Goal: Use online tool/utility: Utilize a website feature to perform a specific function

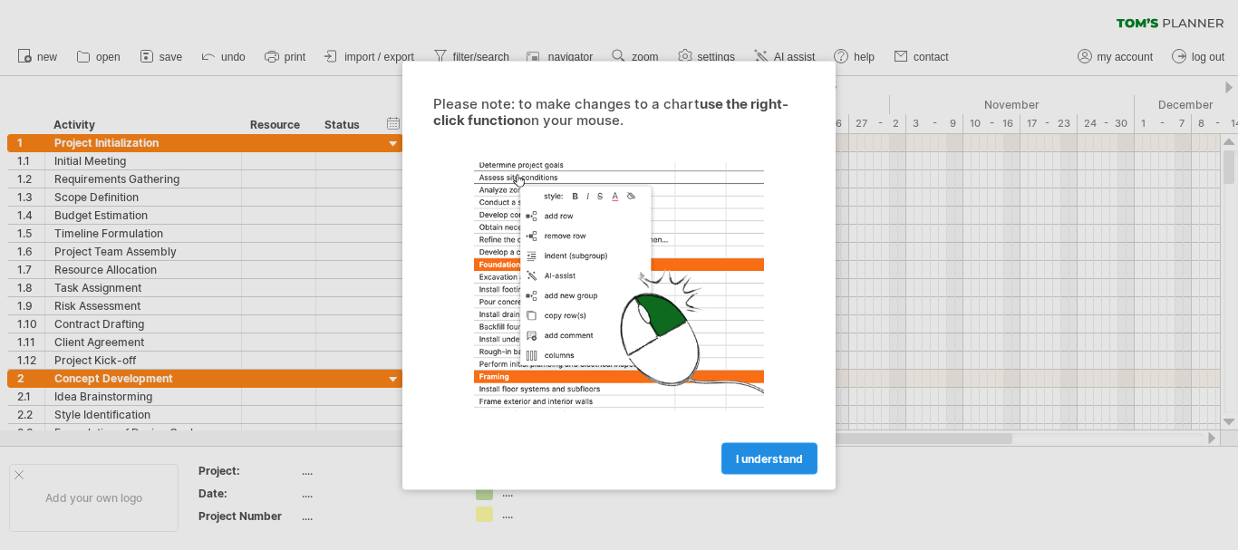
click at [769, 459] on span "I understand" at bounding box center [769, 458] width 67 height 14
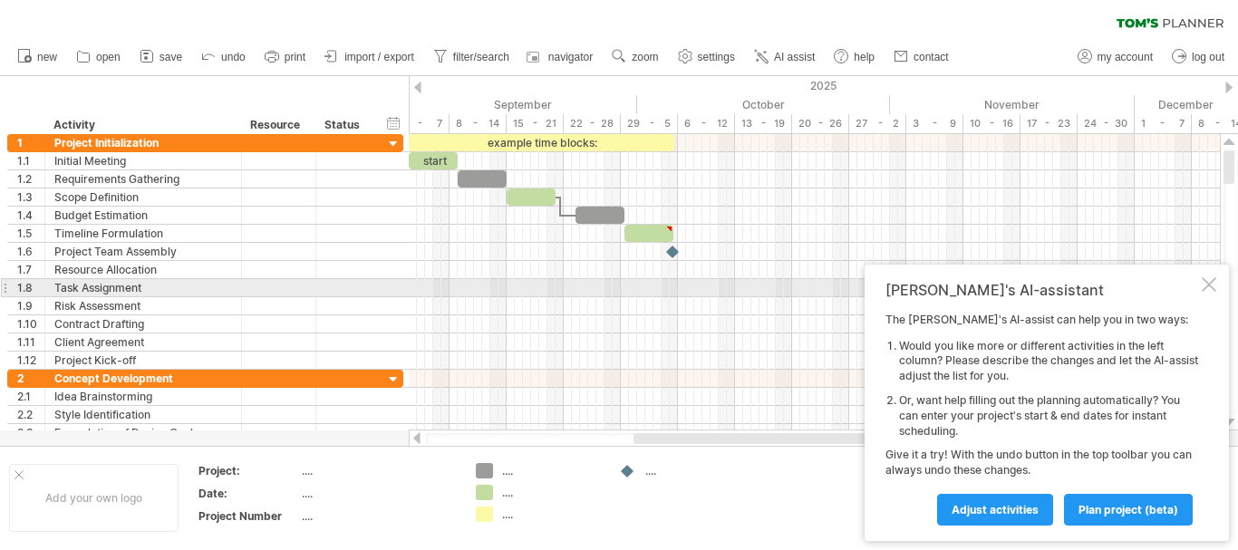
click at [1207, 286] on div at bounding box center [1209, 284] width 15 height 15
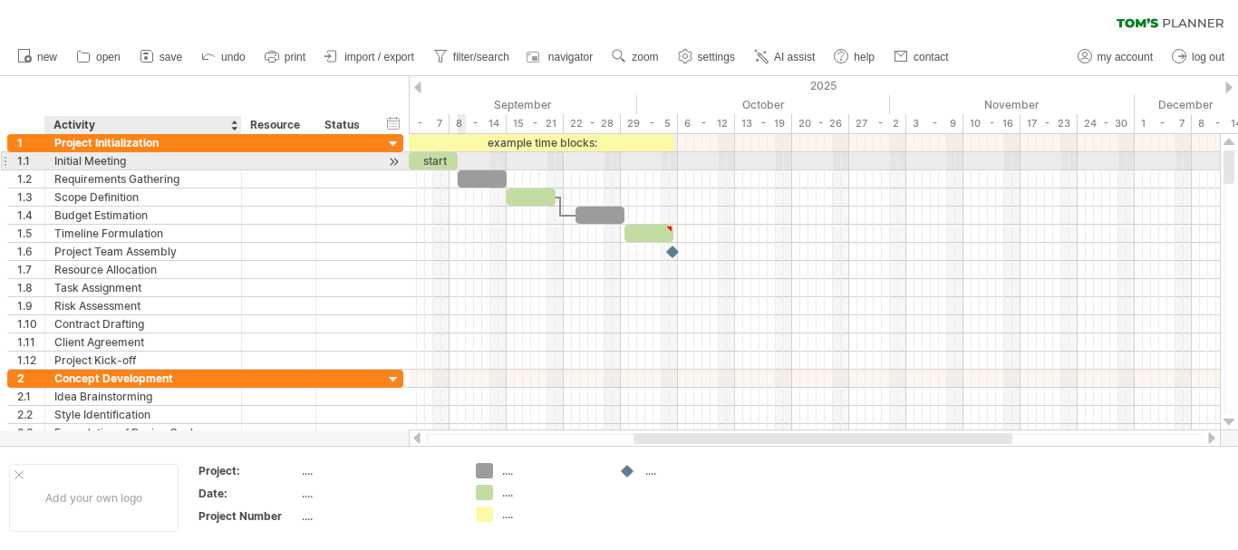
click at [121, 163] on div "Initial Meeting" at bounding box center [143, 160] width 178 height 17
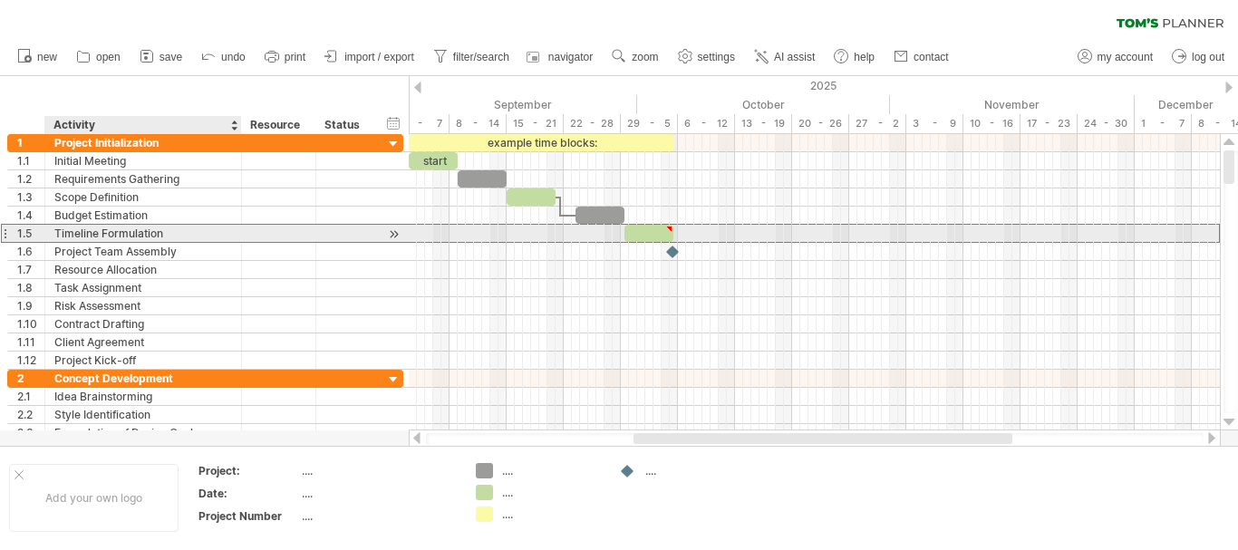
click at [193, 233] on div "Timeline Formulation" at bounding box center [143, 233] width 178 height 17
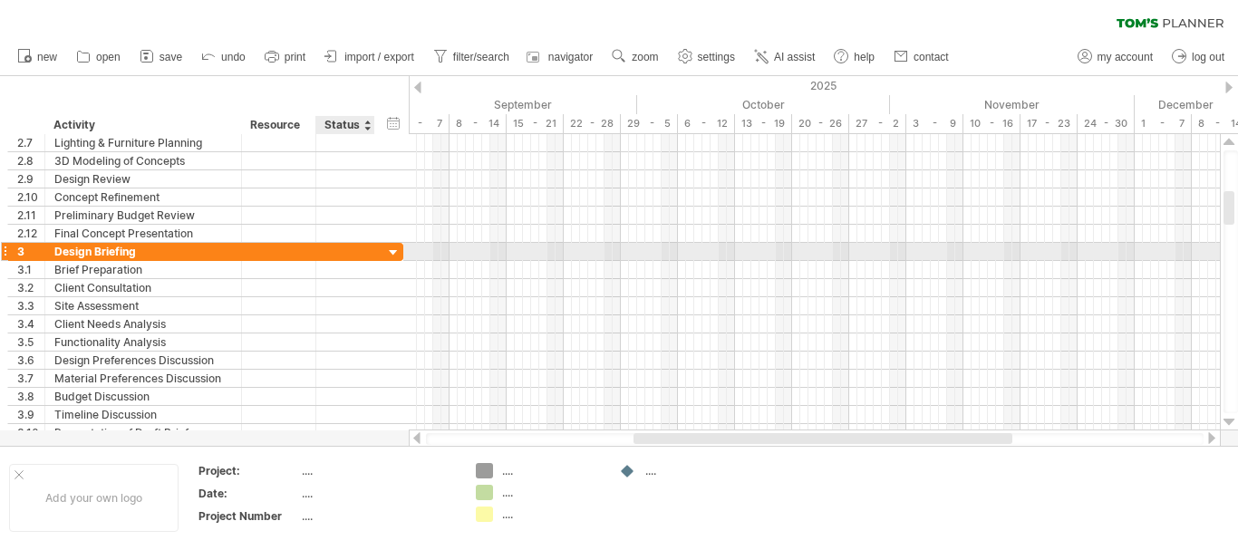
click at [393, 251] on div at bounding box center [393, 253] width 17 height 17
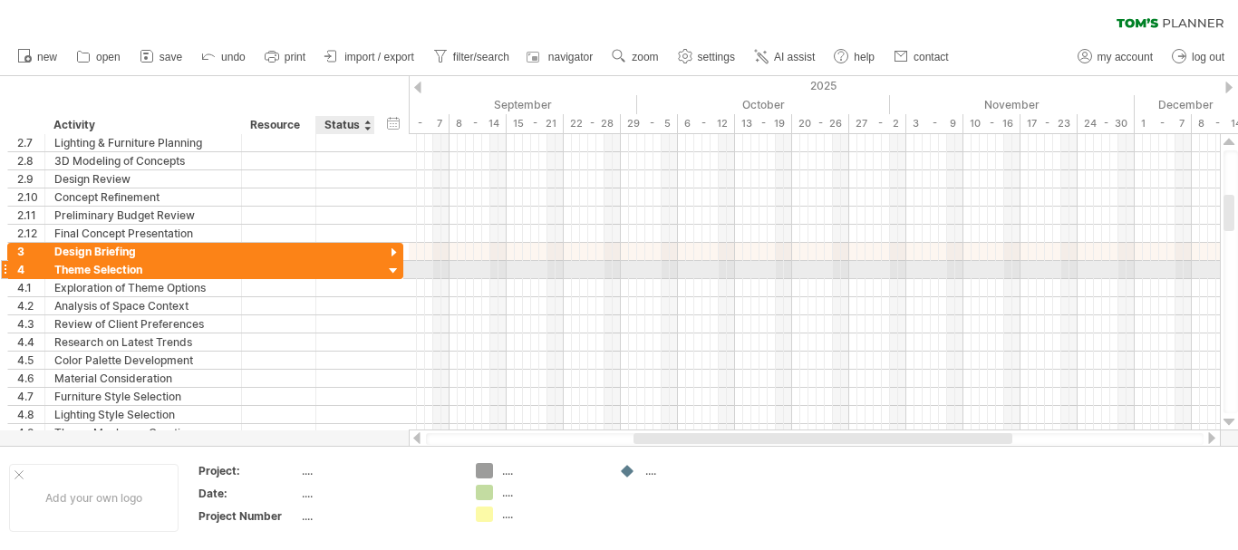
click at [393, 272] on div at bounding box center [393, 271] width 17 height 17
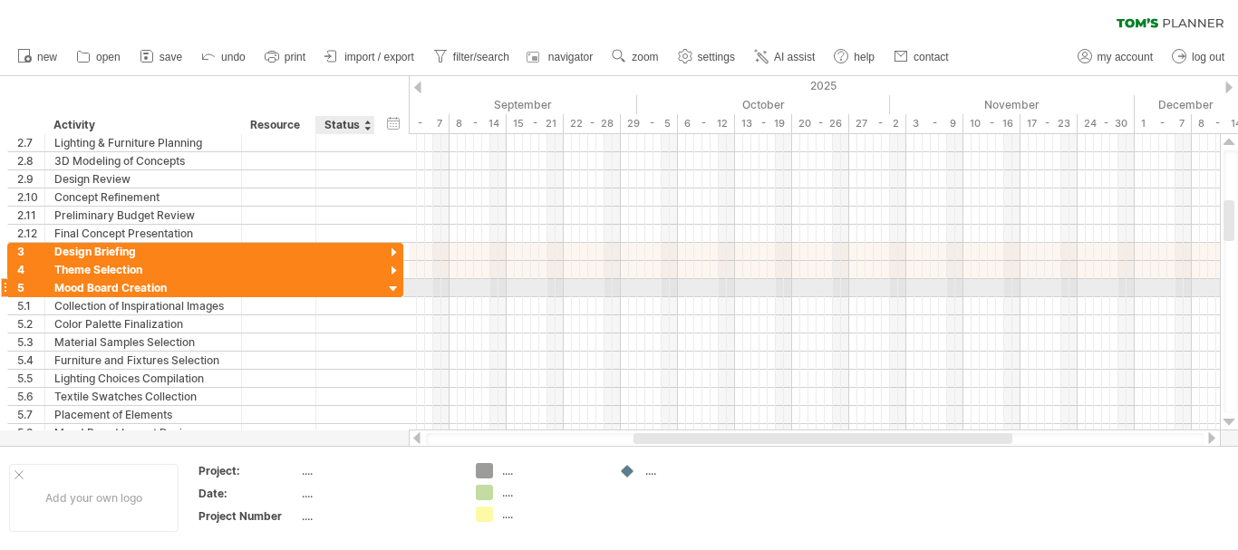
click at [393, 288] on div at bounding box center [393, 289] width 17 height 17
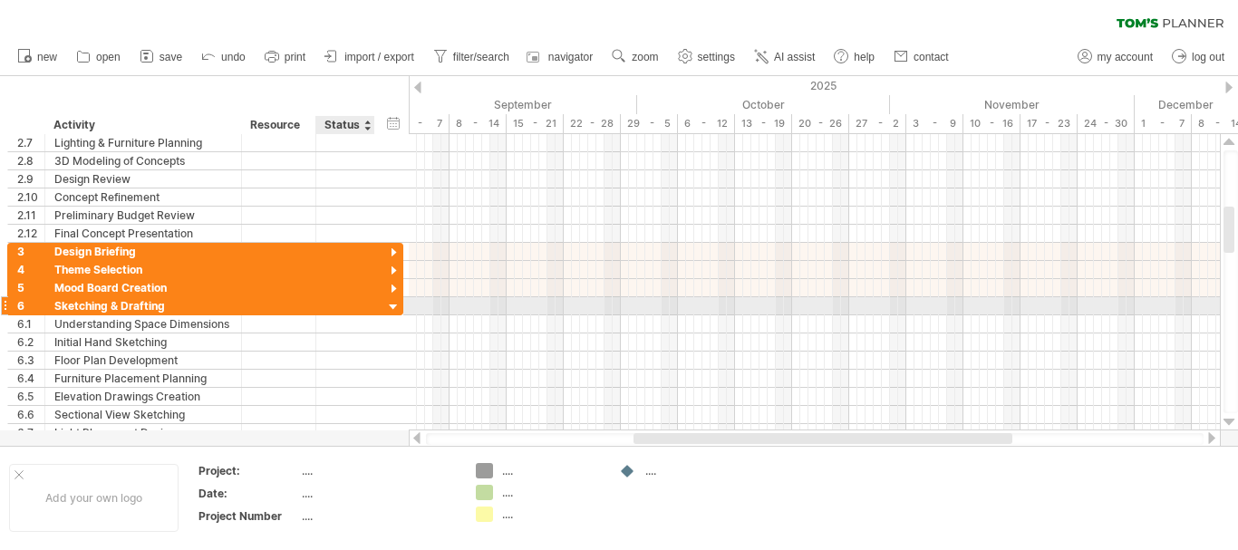
click at [394, 306] on div at bounding box center [393, 307] width 17 height 17
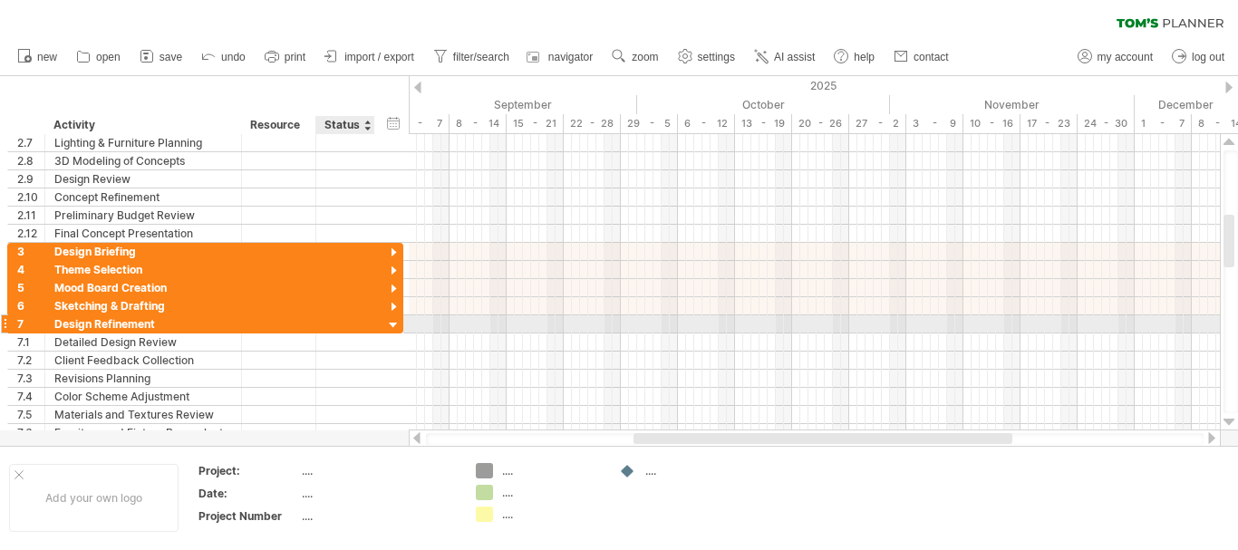
click at [392, 325] on div at bounding box center [393, 325] width 17 height 17
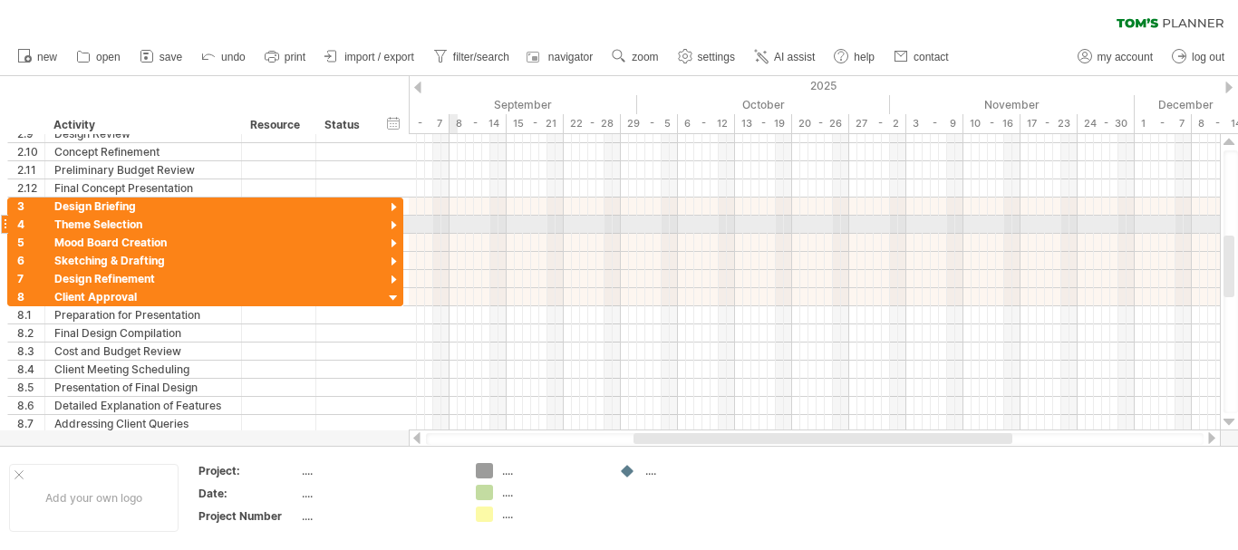
click at [457, 229] on div at bounding box center [814, 225] width 811 height 18
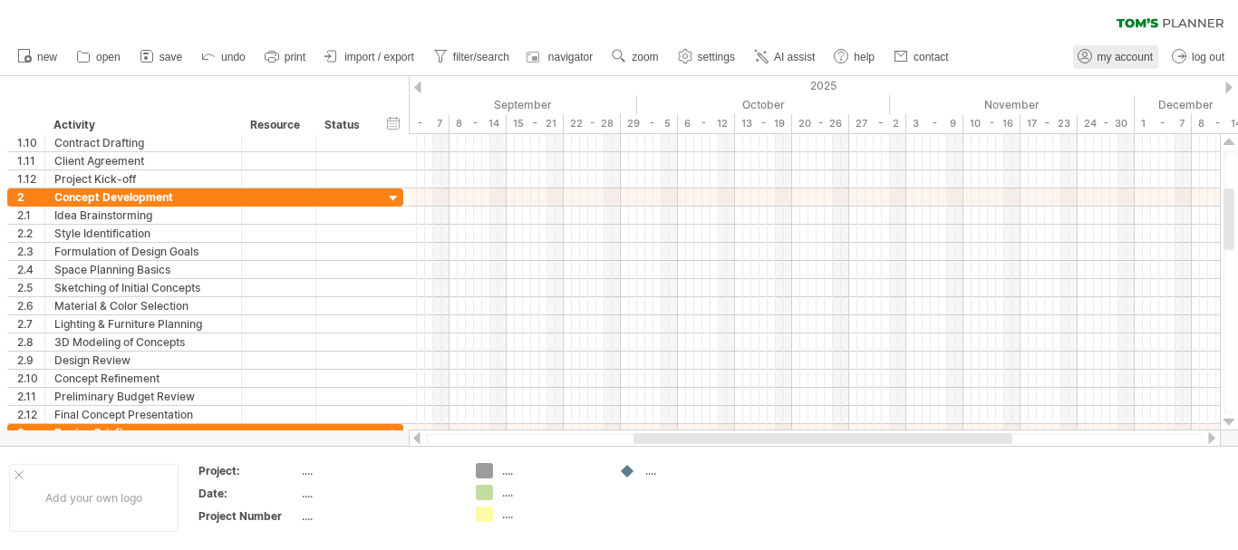
click at [1118, 53] on span "my account" at bounding box center [1125, 57] width 55 height 13
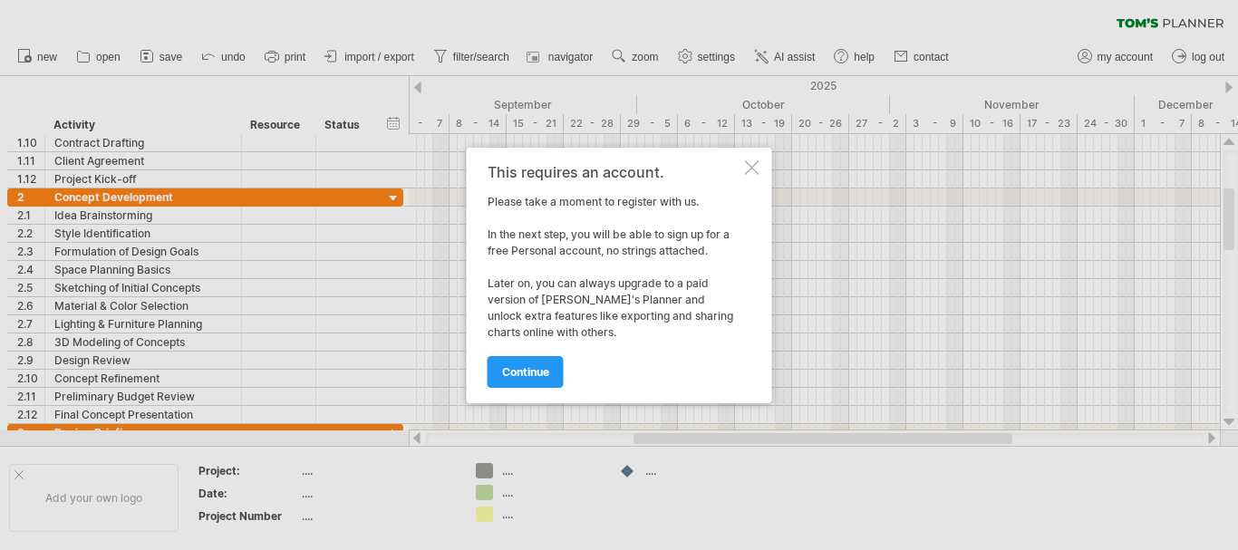
click at [752, 172] on div at bounding box center [752, 167] width 15 height 15
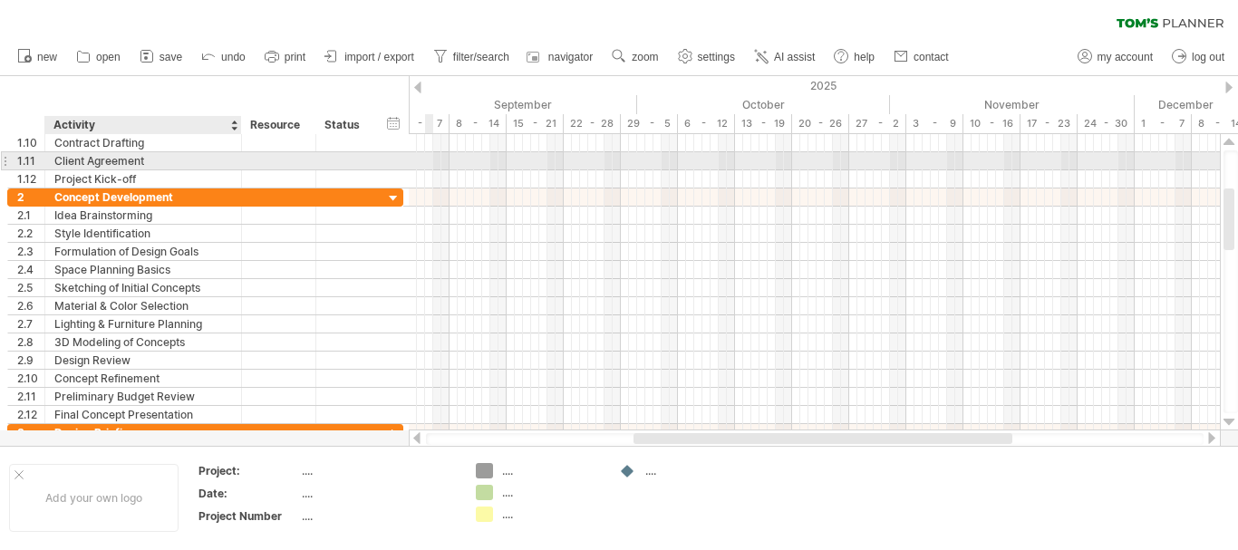
click at [232, 166] on div "**********" at bounding box center [143, 160] width 197 height 17
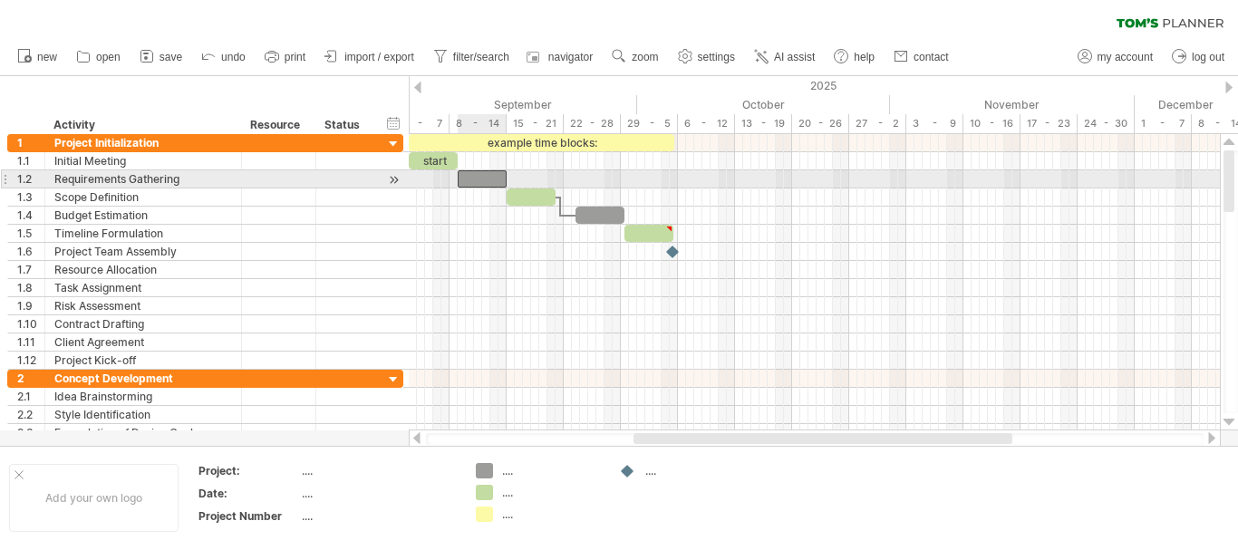
click at [491, 181] on div at bounding box center [482, 178] width 49 height 17
